Goal: Task Accomplishment & Management: Complete application form

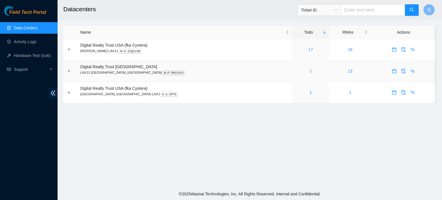
click at [310, 73] on link "2" at bounding box center [311, 71] width 2 height 5
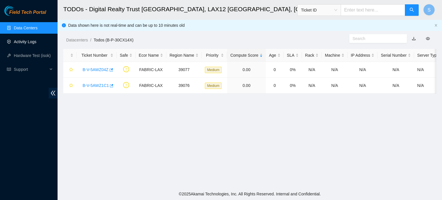
click at [31, 44] on link "Activity Logs" at bounding box center [25, 41] width 23 height 5
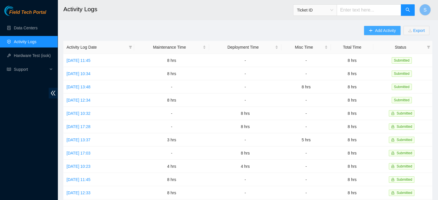
click at [382, 32] on span "Add Activity" at bounding box center [385, 30] width 21 height 6
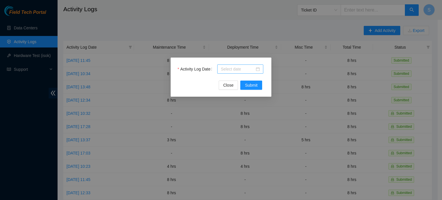
click at [235, 71] on input "Activity Log Date" at bounding box center [238, 69] width 34 height 6
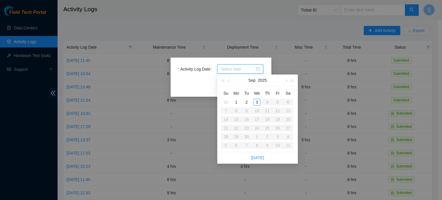
type input "[DATE]"
click at [253, 103] on td "3" at bounding box center [257, 102] width 10 height 9
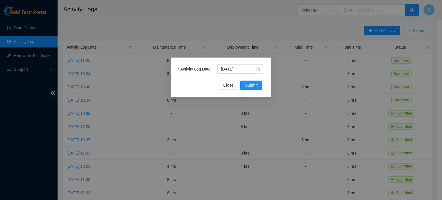
click at [257, 79] on div "Activity Log Date [DATE]" at bounding box center [221, 72] width 87 height 16
click at [256, 83] on span "Submit" at bounding box center [251, 85] width 13 height 6
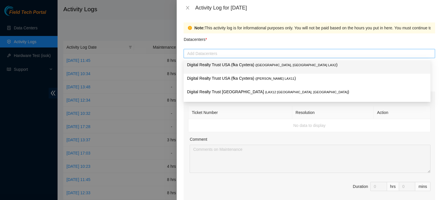
click at [214, 52] on div at bounding box center [309, 53] width 249 height 7
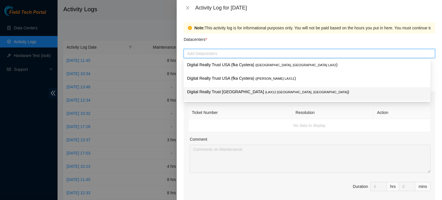
click at [225, 94] on p "Digital Realty Trust [GEOGRAPHIC_DATA] ( LAX12 [GEOGRAPHIC_DATA], [GEOGRAPHIC_D…" at bounding box center [307, 92] width 240 height 7
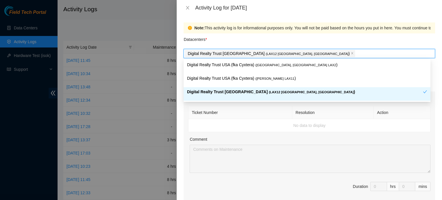
click at [259, 106] on th "Ticket Number" at bounding box center [241, 112] width 104 height 13
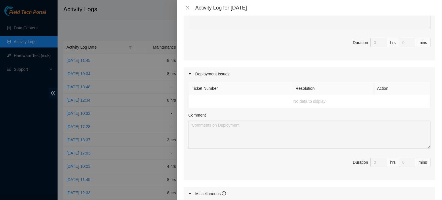
scroll to position [259, 0]
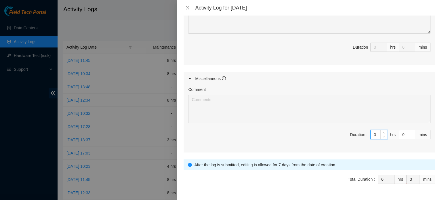
click at [374, 134] on input "0" at bounding box center [379, 134] width 16 height 9
type input "8"
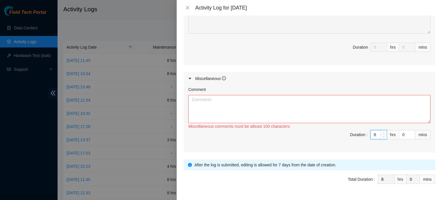
type input "8"
click at [365, 106] on textarea "Comment" at bounding box center [309, 109] width 242 height 28
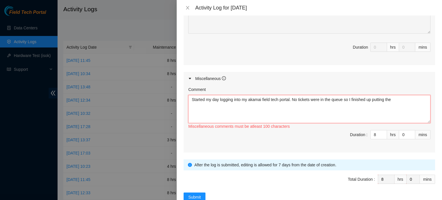
click at [401, 99] on textarea "Started my day logging into my akamai field tech portal. No tickets were in the…" at bounding box center [309, 109] width 242 height 28
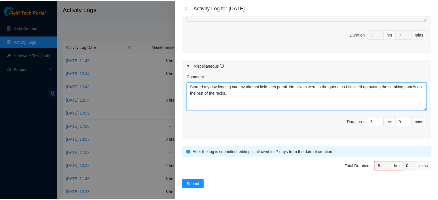
scroll to position [273, 0]
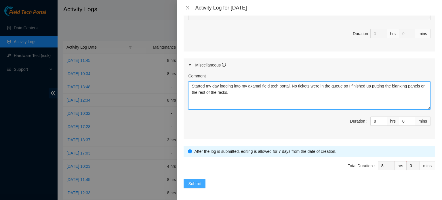
type textarea "Started my day logging into my akamai field tech portal. No tickets were in the…"
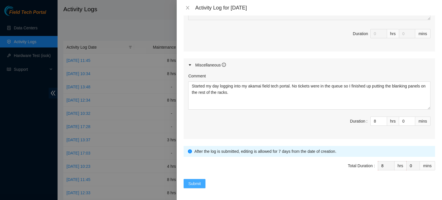
click at [203, 181] on button "Submit" at bounding box center [195, 183] width 22 height 9
